Goal: Transaction & Acquisition: Purchase product/service

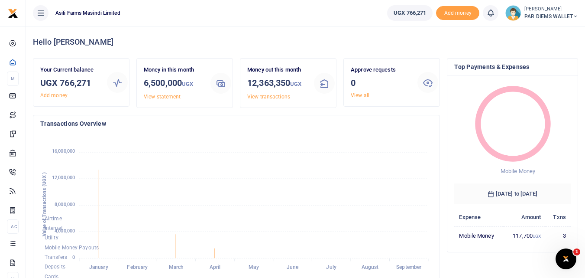
scroll to position [7, 7]
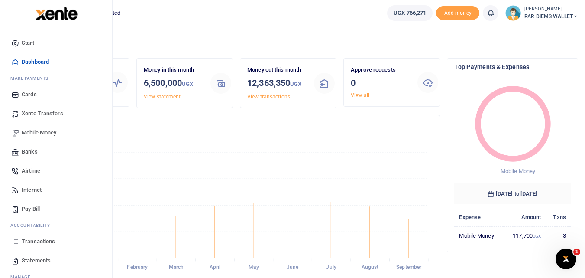
click at [43, 129] on span "Mobile Money" at bounding box center [39, 132] width 35 height 9
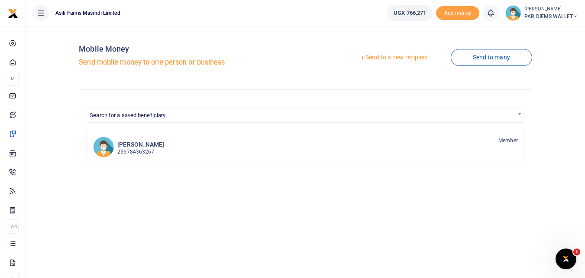
click at [386, 59] on link "Send to a new recipient" at bounding box center [393, 58] width 113 height 16
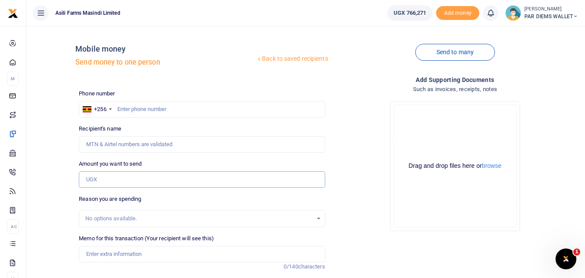
click at [104, 182] on input "Amount you want to send" at bounding box center [202, 179] width 246 height 16
paste input "0784082712"
type input "0784082712"
click at [132, 112] on input "text" at bounding box center [202, 109] width 246 height 16
type input "764082712"
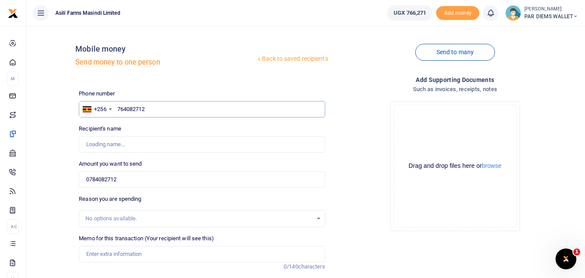
type input "Muwanguzi Waiswa"
click at [144, 171] on input "0784082712" at bounding box center [202, 179] width 246 height 16
click at [155, 107] on input "764082712" at bounding box center [202, 109] width 246 height 16
type input "7"
type input "784082712"
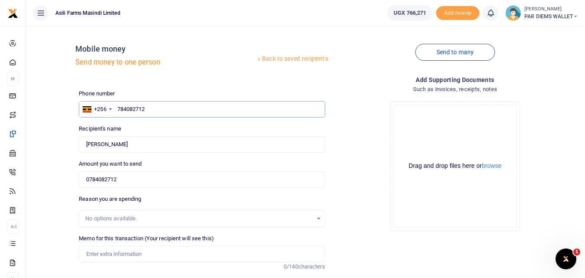
type input "Stephen Mwesiga"
type input "784082712"
click at [149, 180] on input "0784082712" at bounding box center [202, 179] width 246 height 16
type input "0"
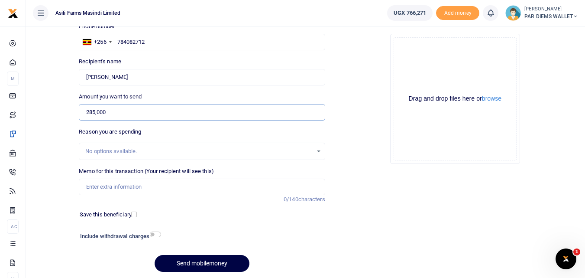
scroll to position [82, 0]
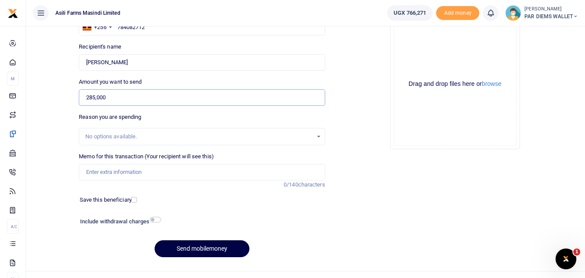
type input "285,000"
click at [96, 168] on input "Memo for this transaction (Your recipient will see this)" at bounding box center [202, 172] width 246 height 16
type input "Bearings for Low bed"
click at [498, 83] on button "browse" at bounding box center [491, 84] width 19 height 6
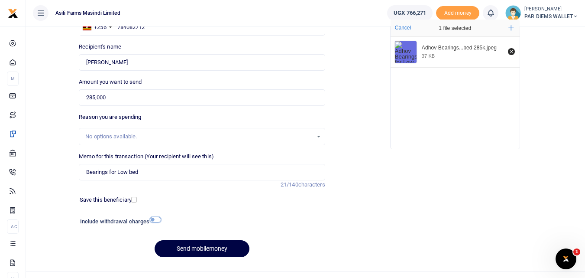
click at [153, 219] on input "checkbox" at bounding box center [155, 220] width 11 height 6
checkbox input "true"
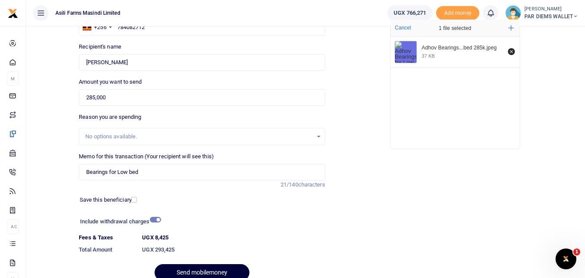
click at [188, 271] on button "Send mobilemoney" at bounding box center [202, 272] width 95 height 17
